Goal: Information Seeking & Learning: Compare options

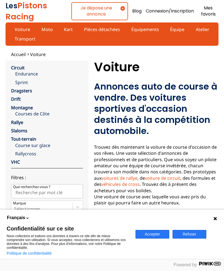
click at [214, 218] on icon at bounding box center [215, 218] width 4 height 4
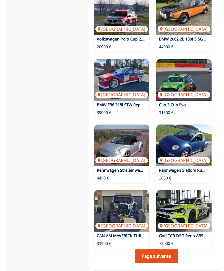
scroll to position [689, 0]
click at [168, 238] on div "Allemagne Golf TCR DSG [PERSON_NAME] ABS TOPZUSTAND 72000 €" at bounding box center [184, 219] width 55 height 58
click at [170, 249] on link "Page suivante" at bounding box center [156, 256] width 43 height 14
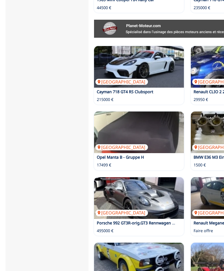
scroll to position [455, 0]
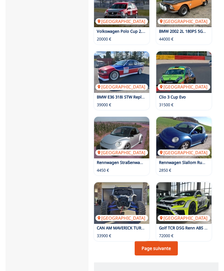
scroll to position [696, 0]
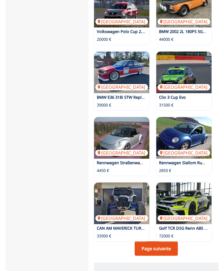
click at [164, 241] on link "Page suivante" at bounding box center [156, 248] width 43 height 14
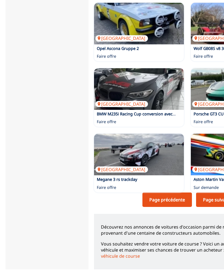
scroll to position [694, 0]
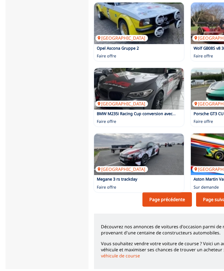
click at [216, 192] on link "Page suivante" at bounding box center [217, 199] width 43 height 14
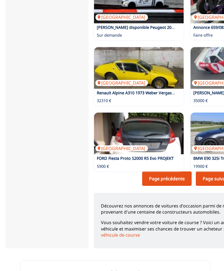
scroll to position [714, 0]
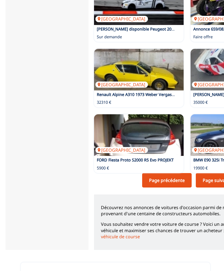
click at [201, 187] on link "Page suivante" at bounding box center [217, 180] width 43 height 14
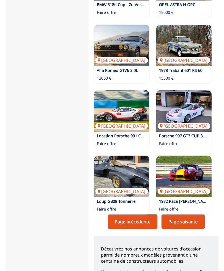
scroll to position [722, 0]
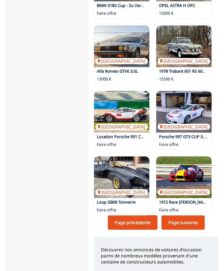
click at [195, 215] on link "Page suivante" at bounding box center [183, 222] width 43 height 14
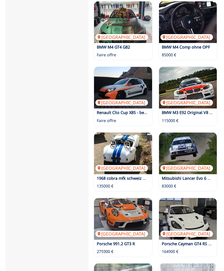
scroll to position [545, 0]
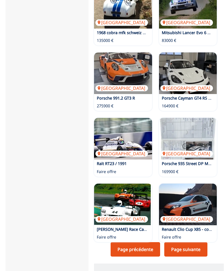
click at [194, 242] on link "Page suivante" at bounding box center [186, 249] width 43 height 14
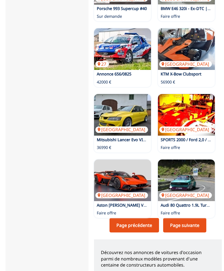
scroll to position [714, 0]
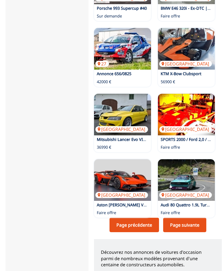
click at [197, 218] on link "Page suivante" at bounding box center [185, 225] width 43 height 14
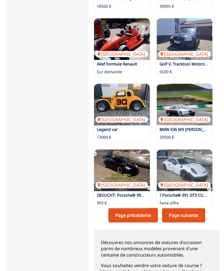
scroll to position [721, 0]
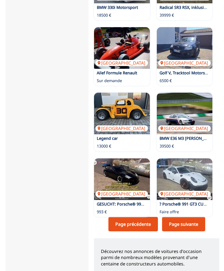
click at [190, 217] on link "Page suivante" at bounding box center [183, 224] width 43 height 14
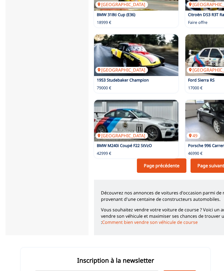
scroll to position [730, 0]
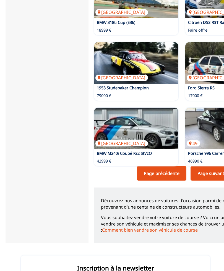
click at [217, 166] on link "Page suivante" at bounding box center [212, 173] width 43 height 14
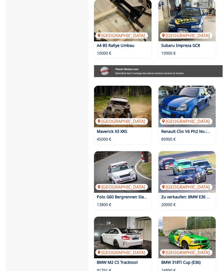
scroll to position [460, 0]
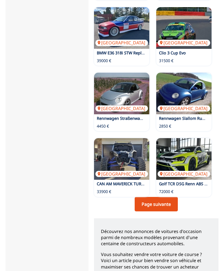
scroll to position [740, 0]
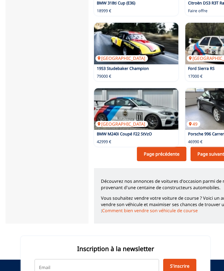
scroll to position [740, 0]
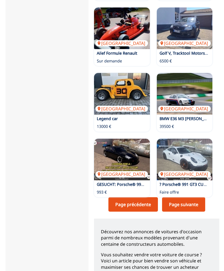
scroll to position [733, 0]
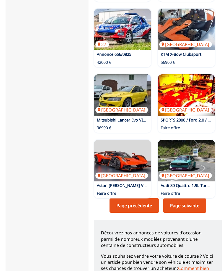
scroll to position [709, 0]
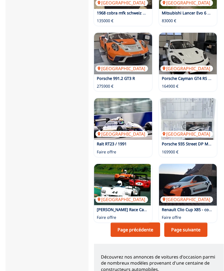
scroll to position [742, 0]
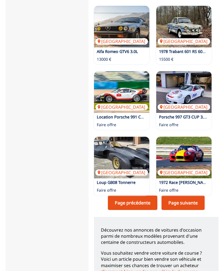
scroll to position [716, 0]
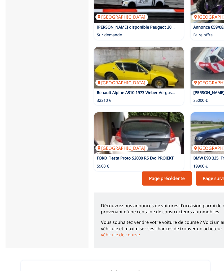
scroll to position [714, 0]
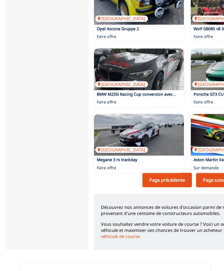
scroll to position [698, 0]
